Goal: Ask a question

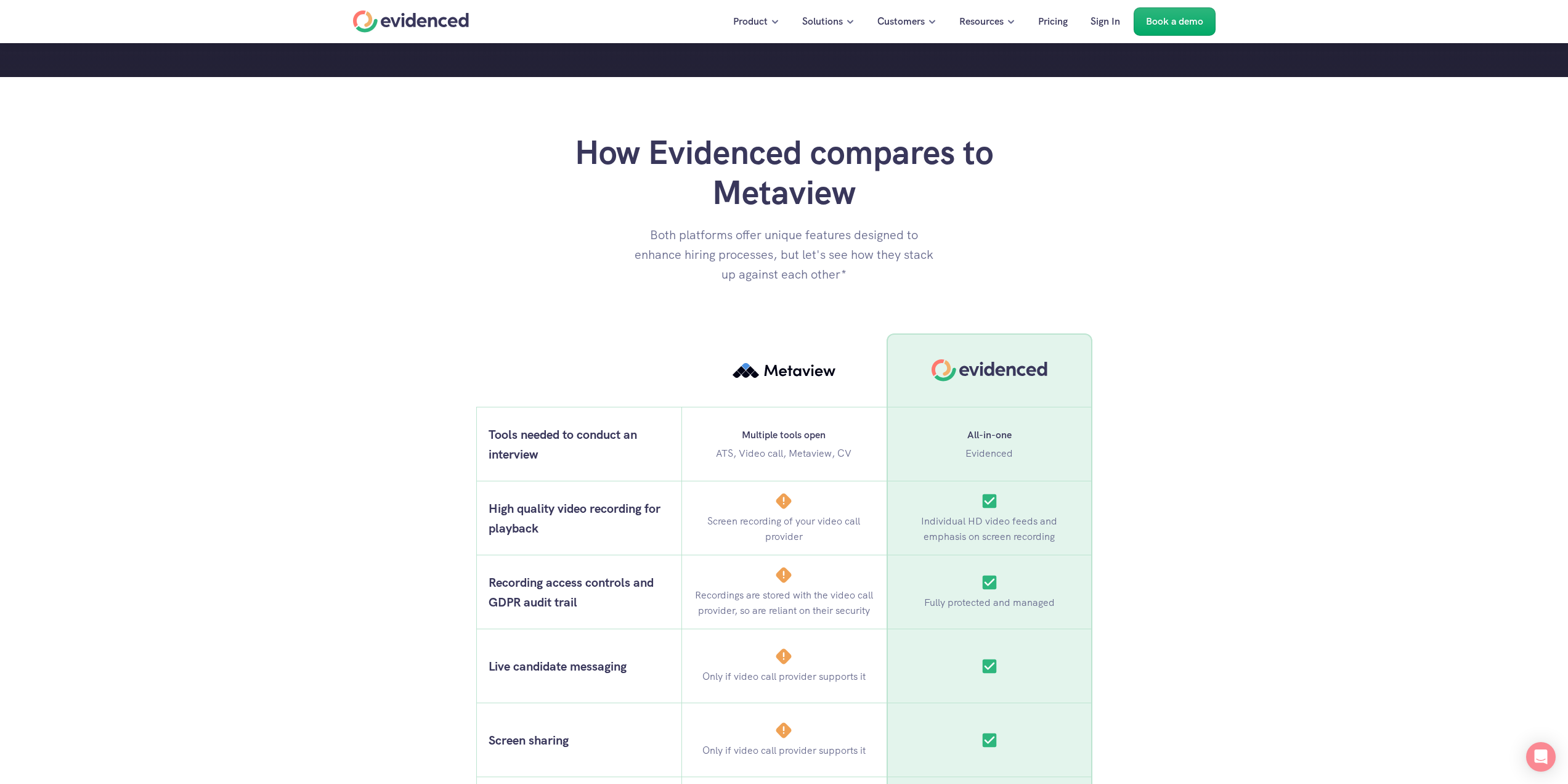
scroll to position [678, 0]
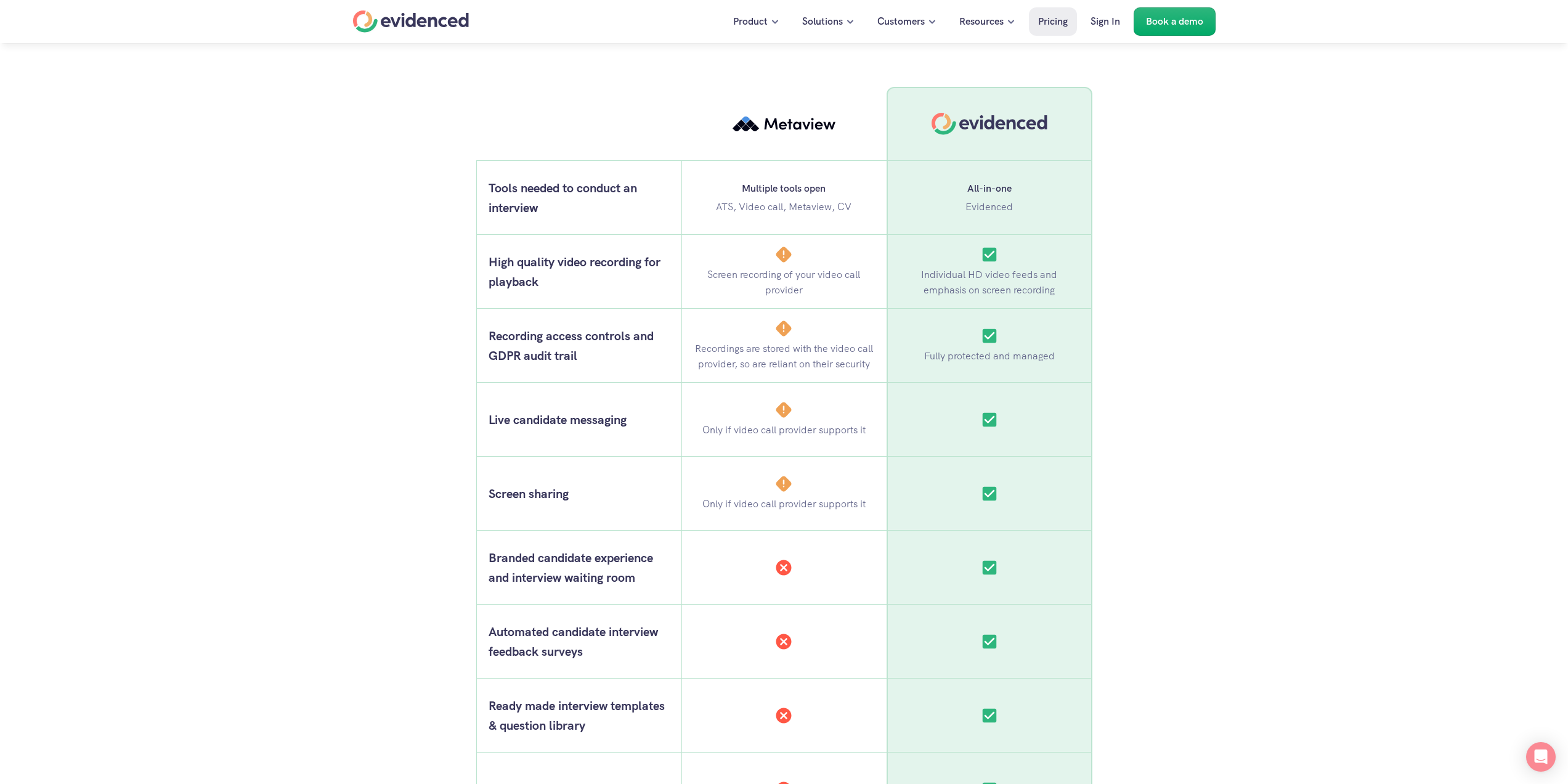
click at [1037, 32] on link "Pricing" at bounding box center [1053, 21] width 48 height 28
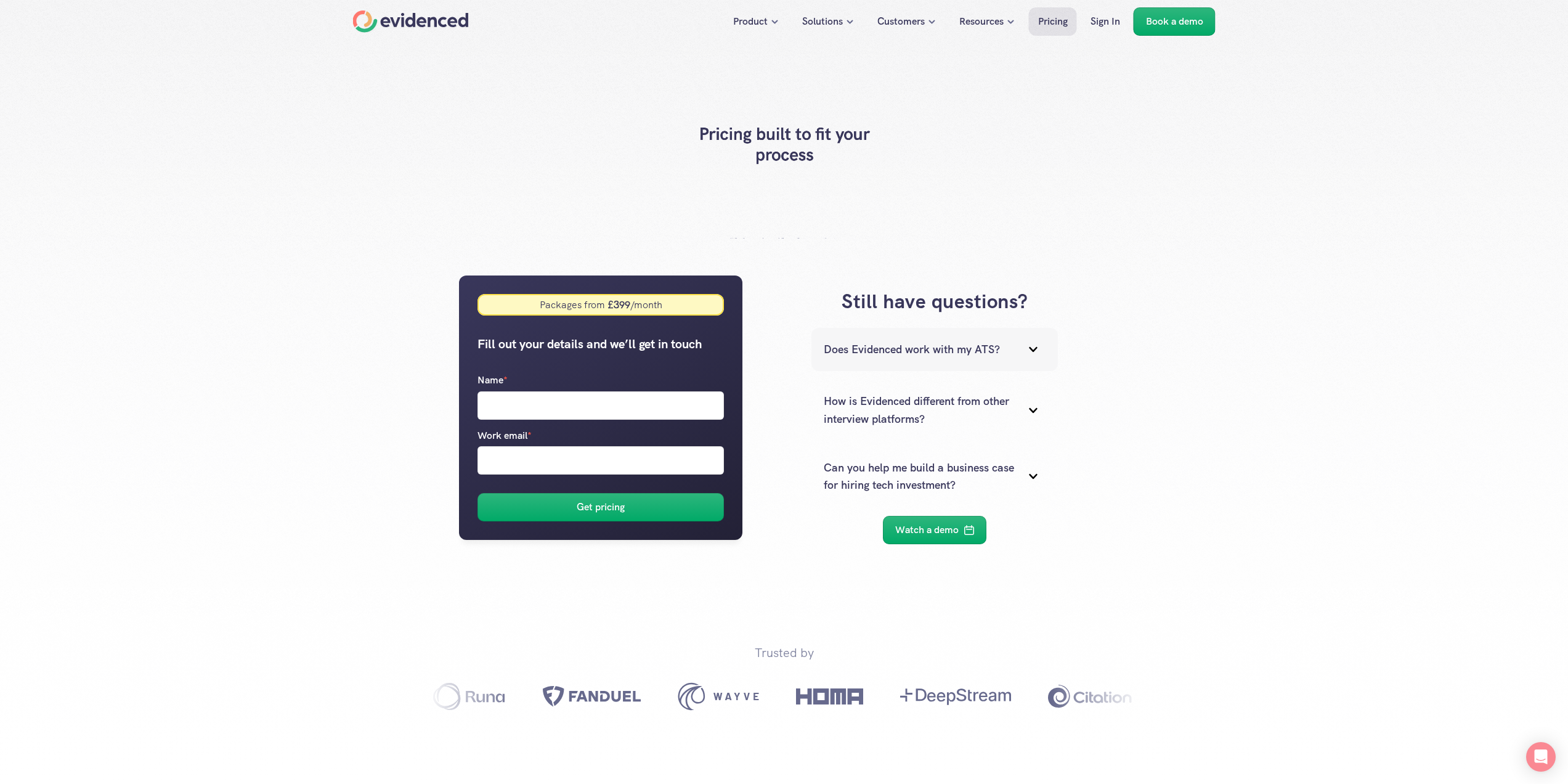
click at [1023, 341] on icon at bounding box center [1033, 349] width 25 height 25
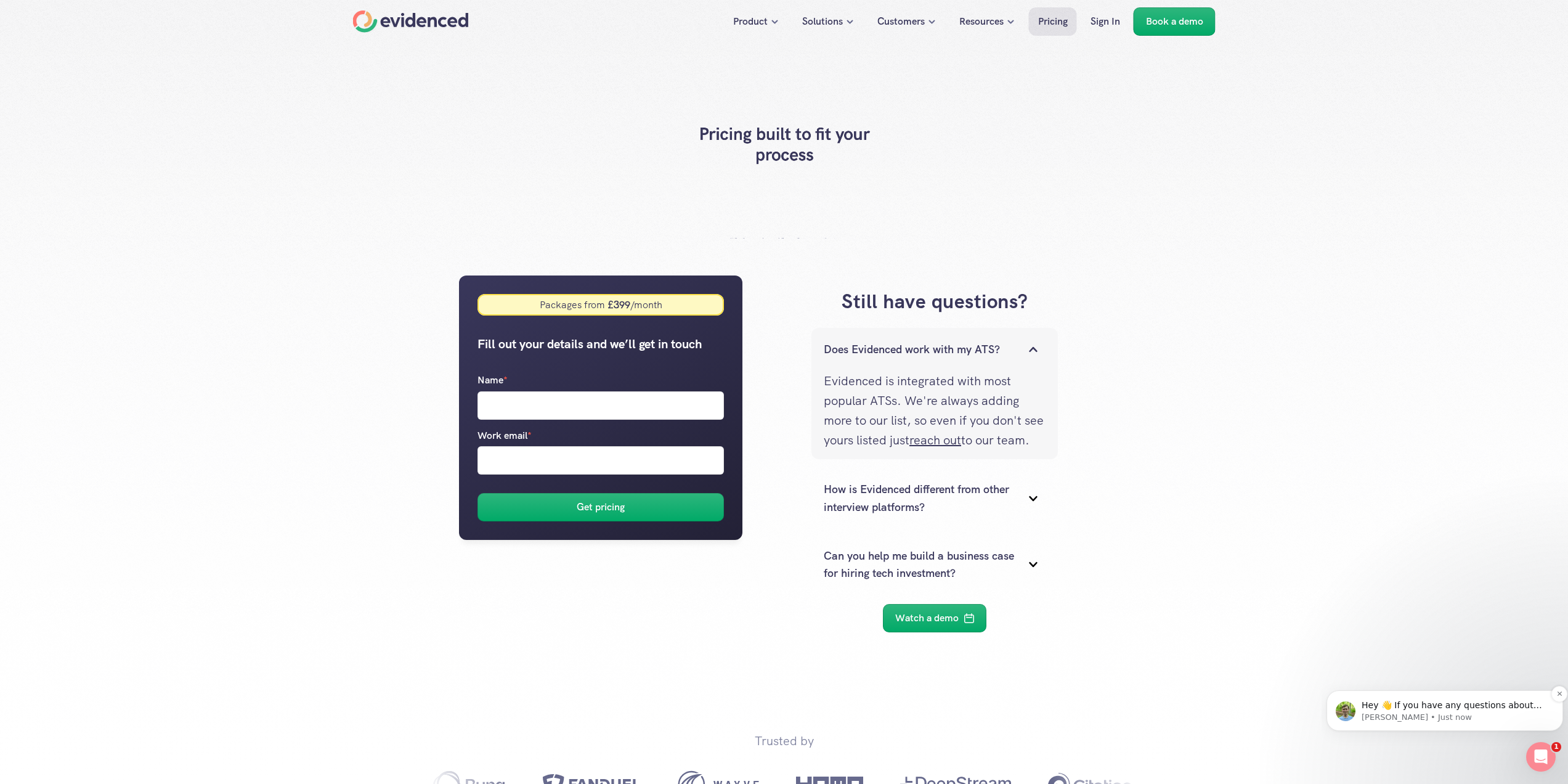
click at [1430, 719] on p "[PERSON_NAME] • Just now" at bounding box center [1454, 718] width 186 height 11
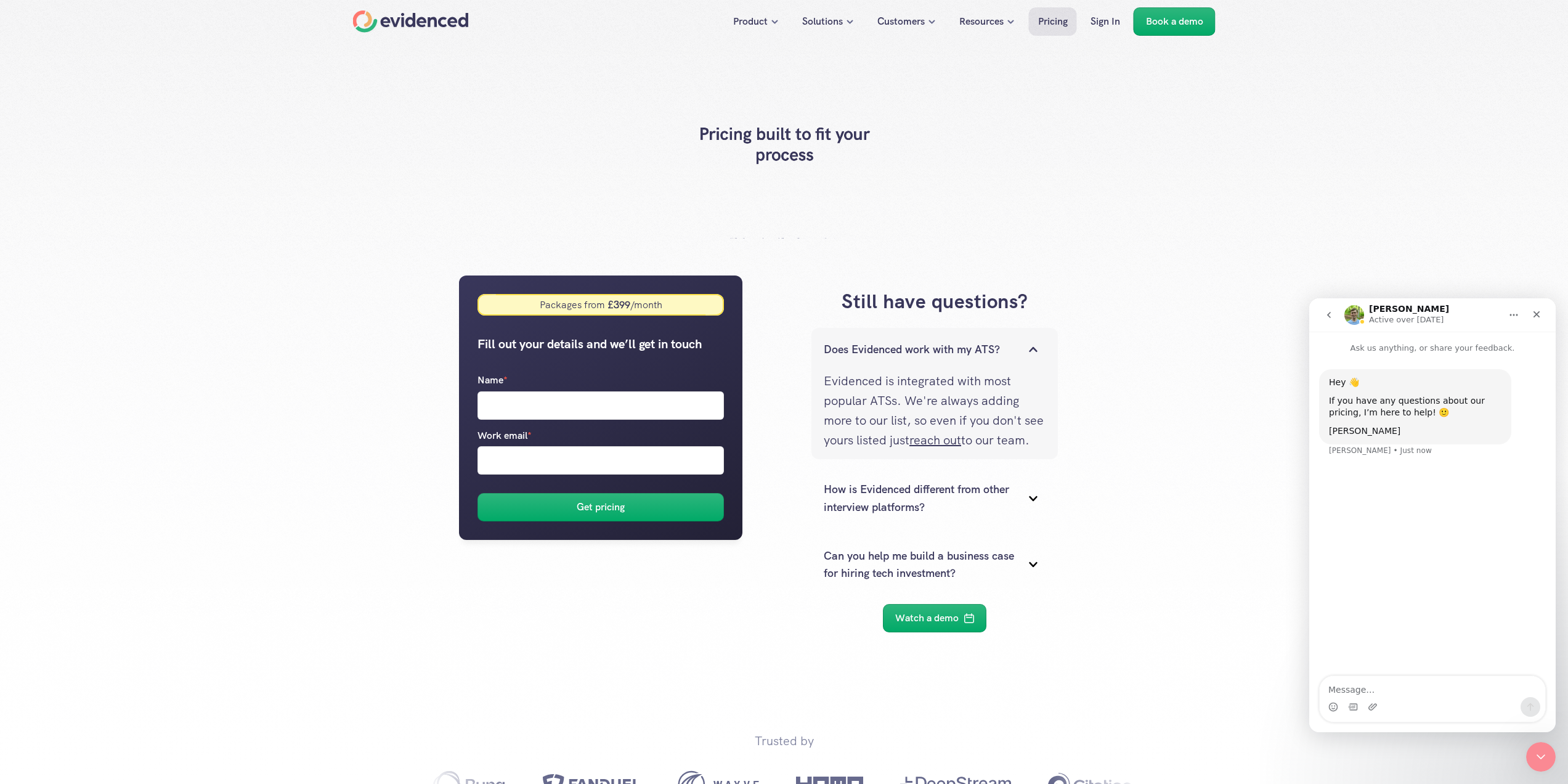
click at [1401, 689] on textarea "Message…" at bounding box center [1432, 687] width 226 height 21
type textarea "Sure thing! What is the pricing structure for Evidenced?"
click at [1463, 316] on div "[PERSON_NAME] Active over [DATE]" at bounding box center [1422, 315] width 157 height 22
click at [1513, 319] on icon "Home" at bounding box center [1513, 315] width 10 height 10
click at [1482, 313] on div "[PERSON_NAME] Active over [DATE]" at bounding box center [1422, 315] width 157 height 22
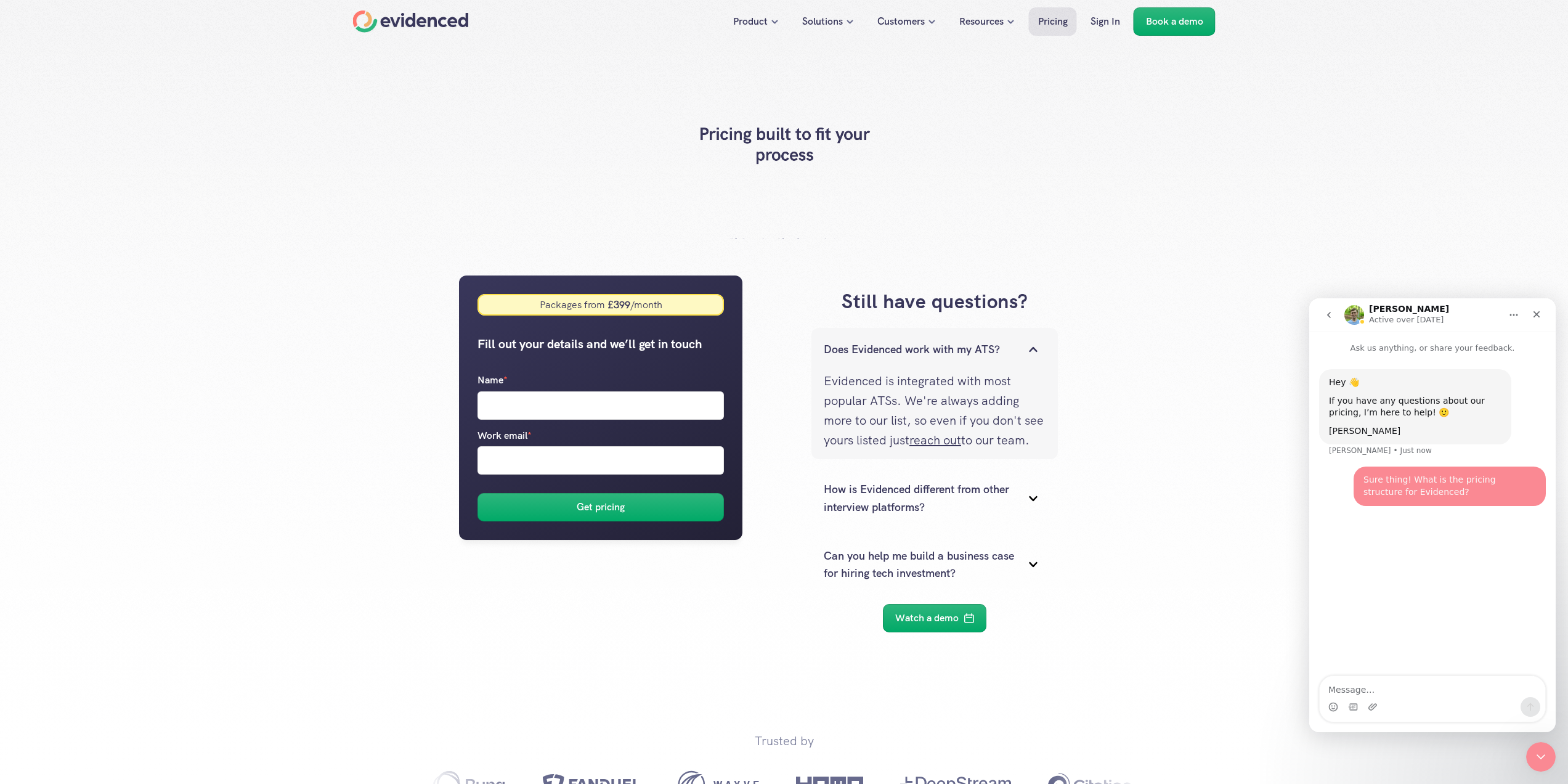
click at [1317, 318] on button "go back" at bounding box center [1329, 315] width 24 height 24
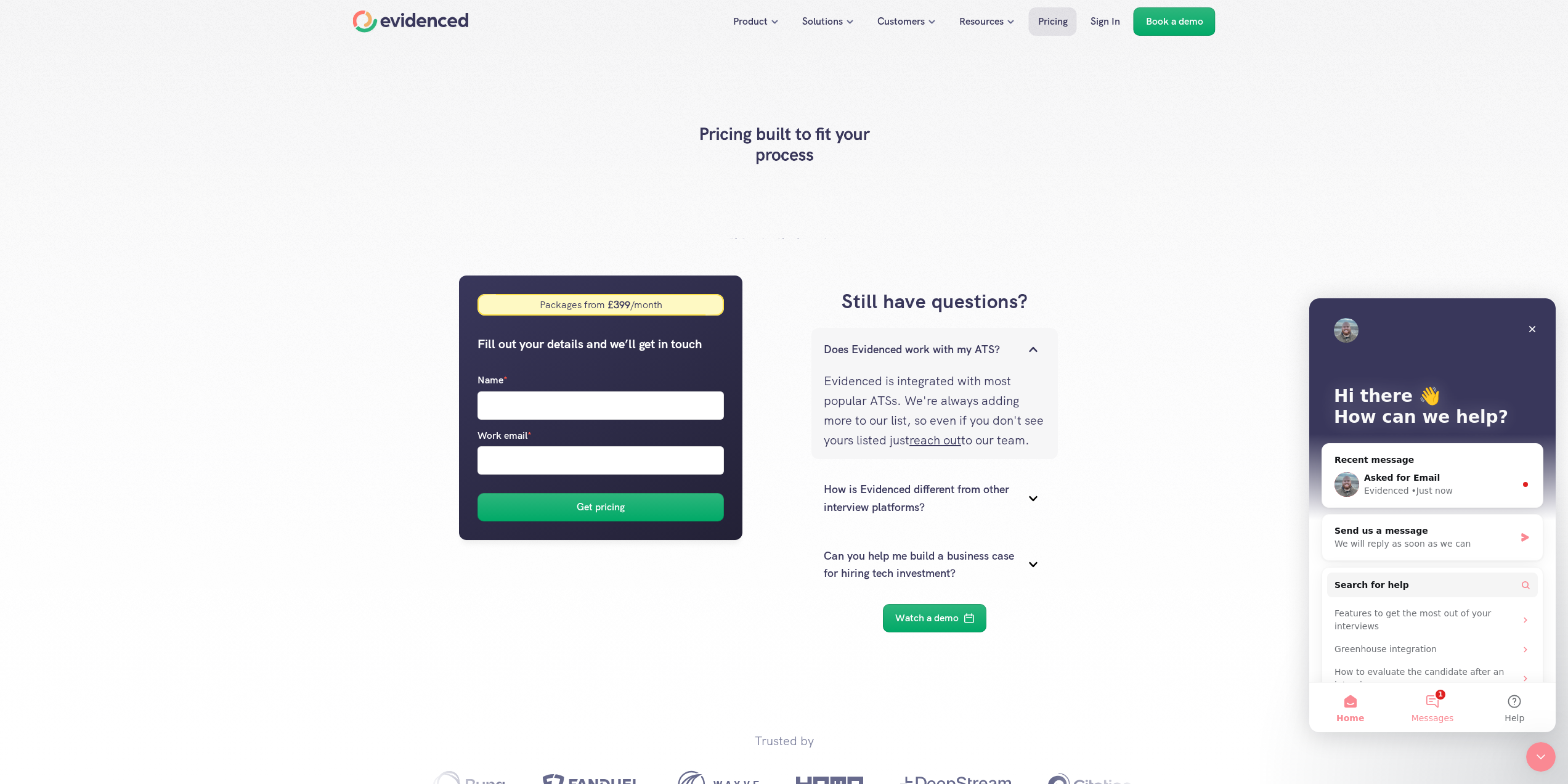
click at [1435, 718] on span "Messages" at bounding box center [1432, 718] width 43 height 8
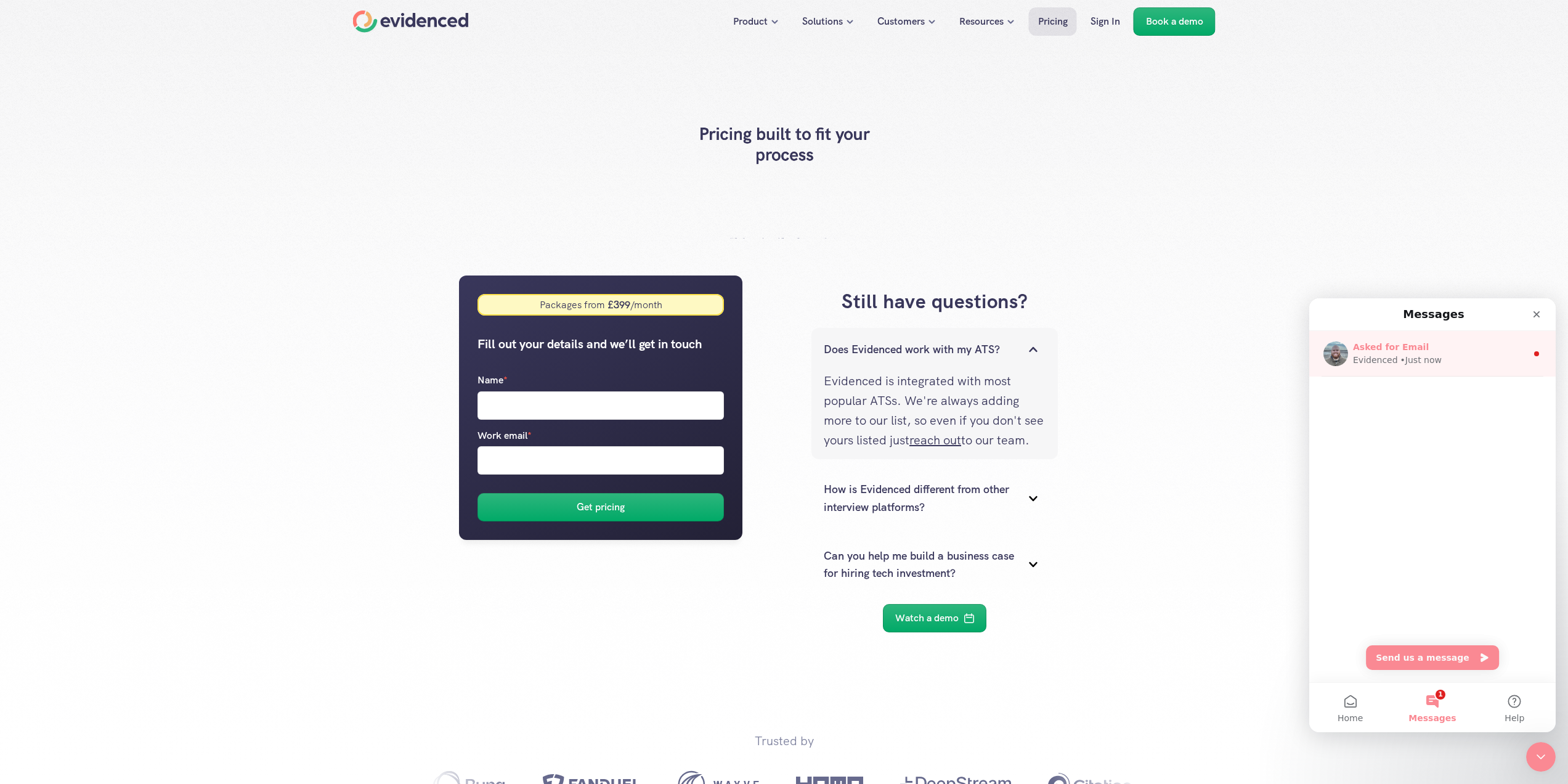
click at [1431, 368] on div "Asked for Email Evidenced • Just now" at bounding box center [1432, 354] width 247 height 46
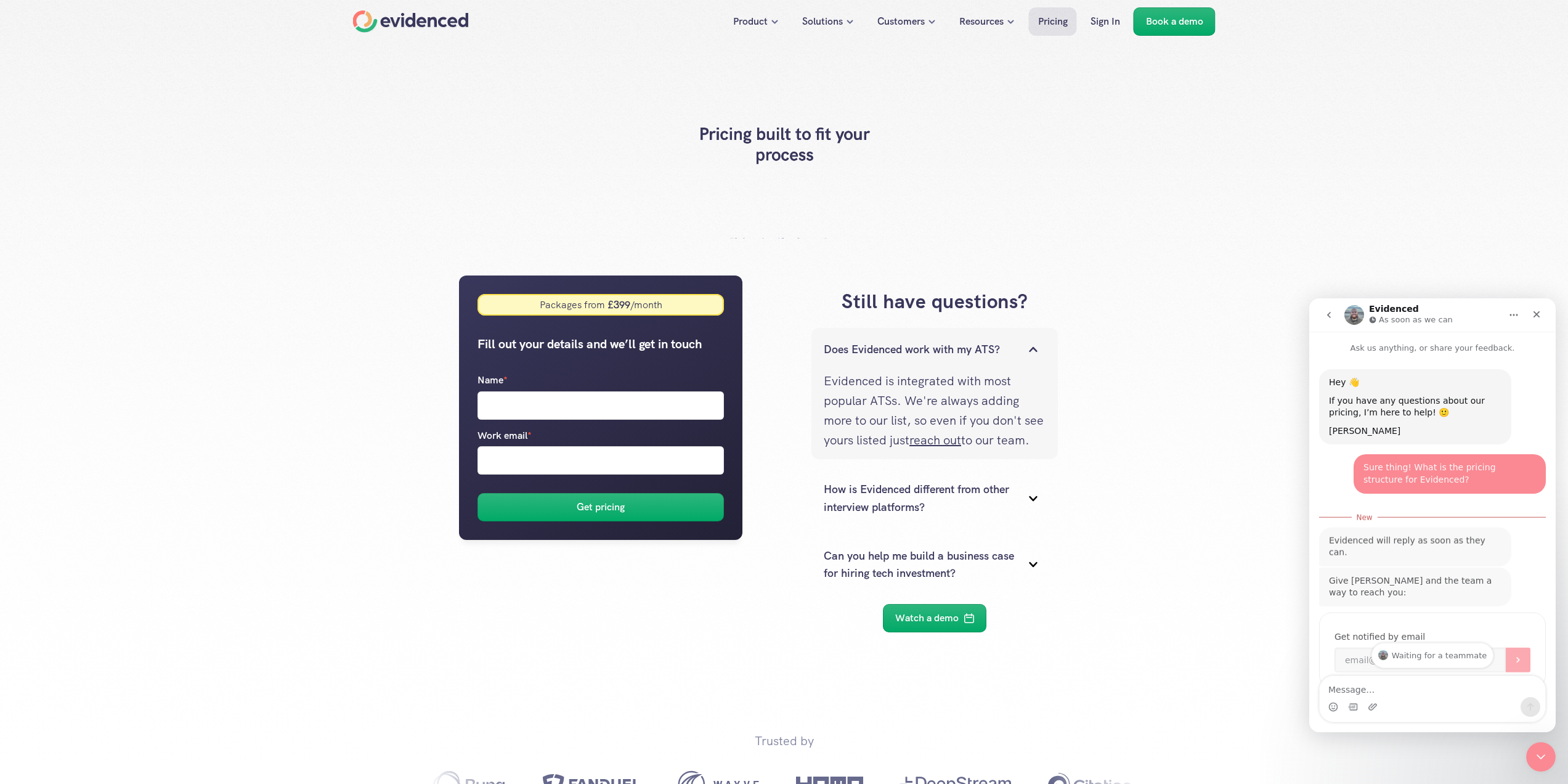
scroll to position [37, 0]
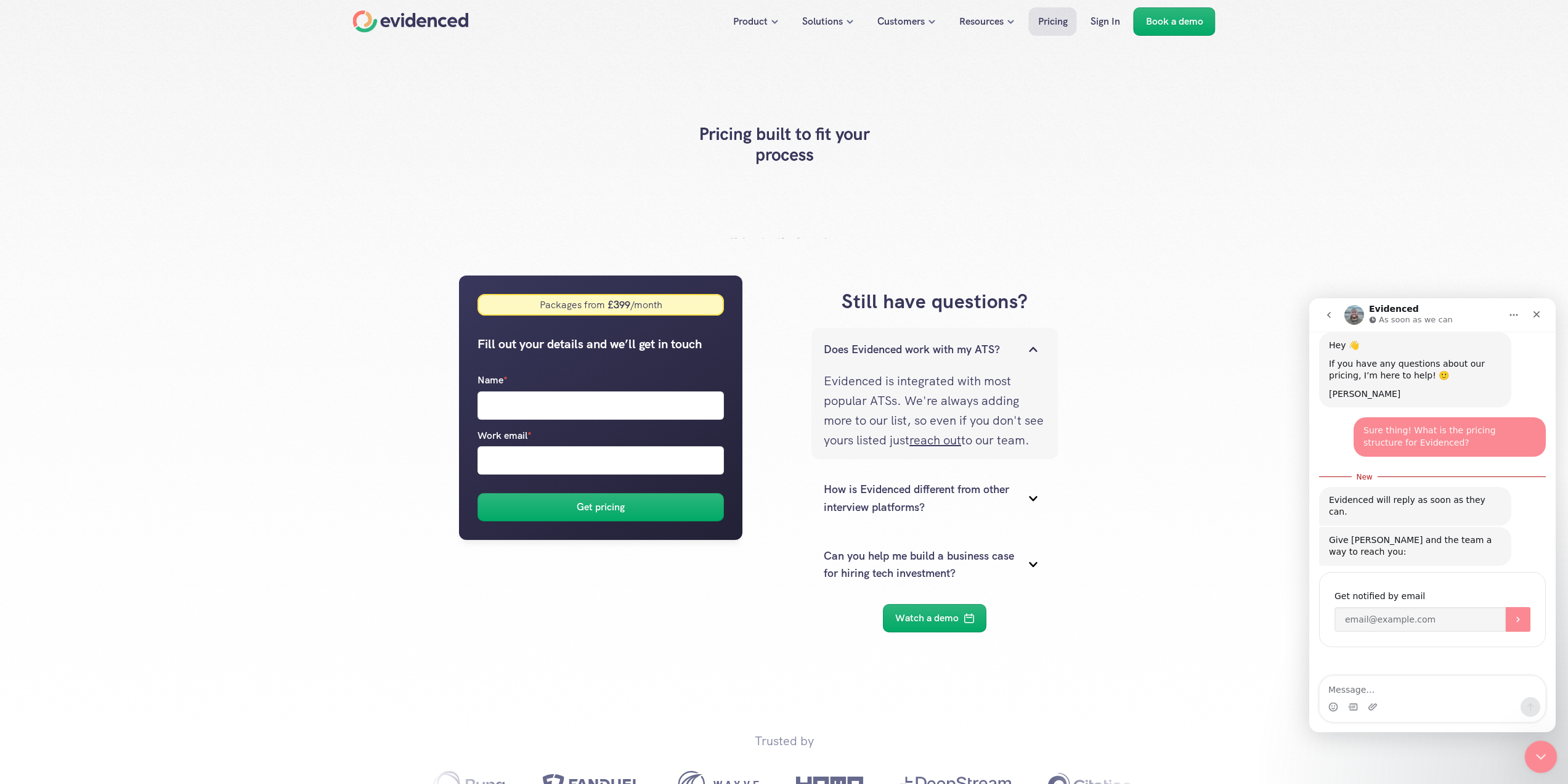
click at [1534, 755] on icon "Close Intercom Messenger" at bounding box center [1539, 755] width 15 height 15
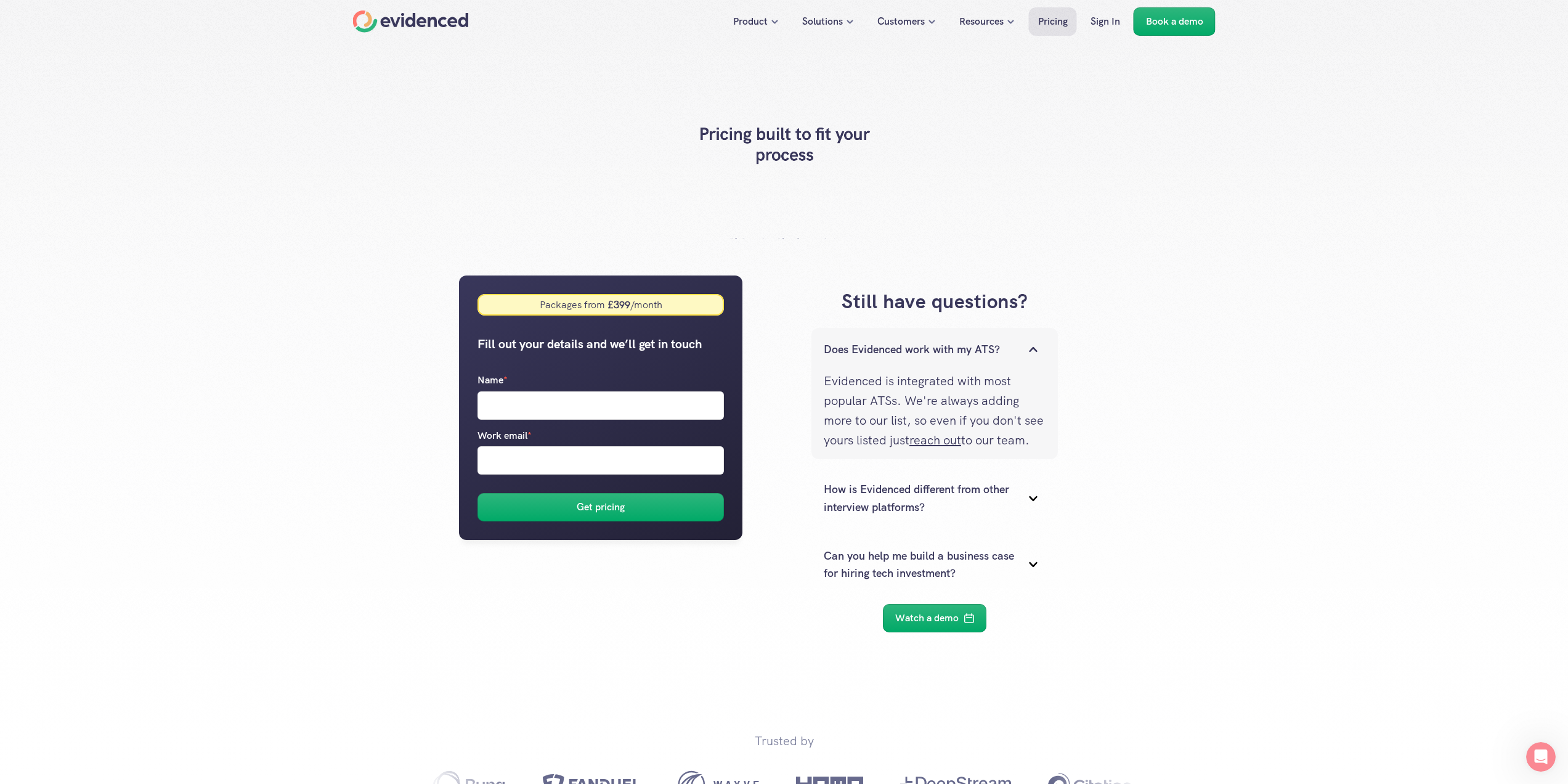
scroll to position [16, 0]
